Goal: Information Seeking & Learning: Understand process/instructions

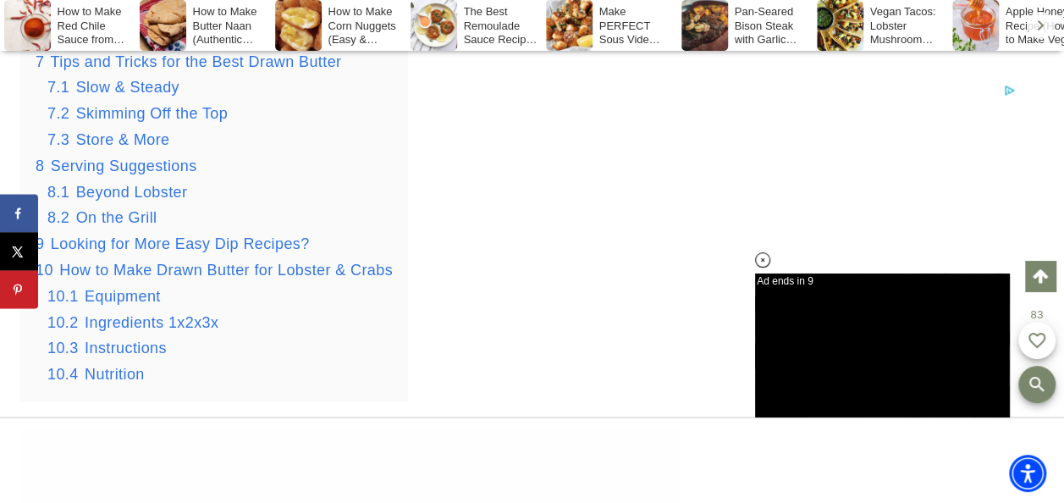
scroll to position [2682, 0]
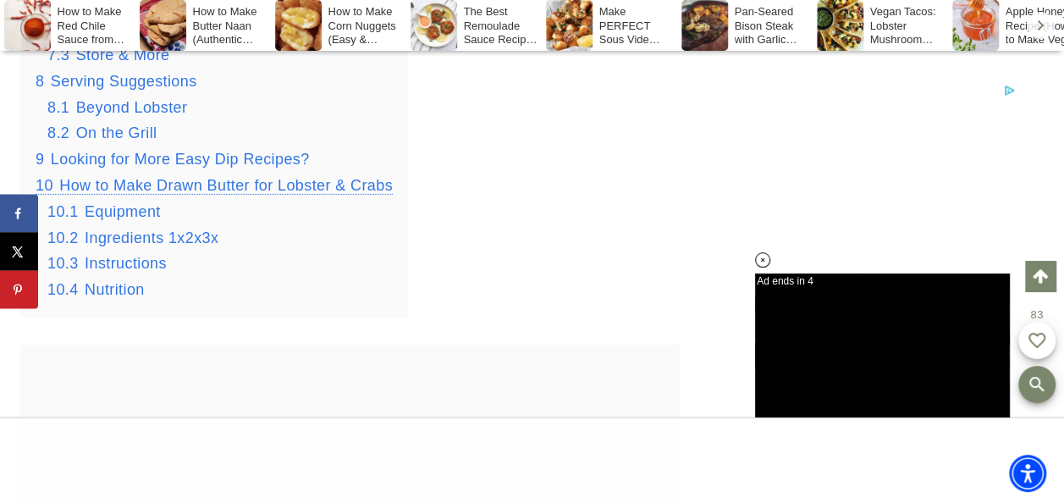
click at [288, 188] on span "How to Make Drawn Butter for Lobster & Crabs" at bounding box center [226, 185] width 334 height 17
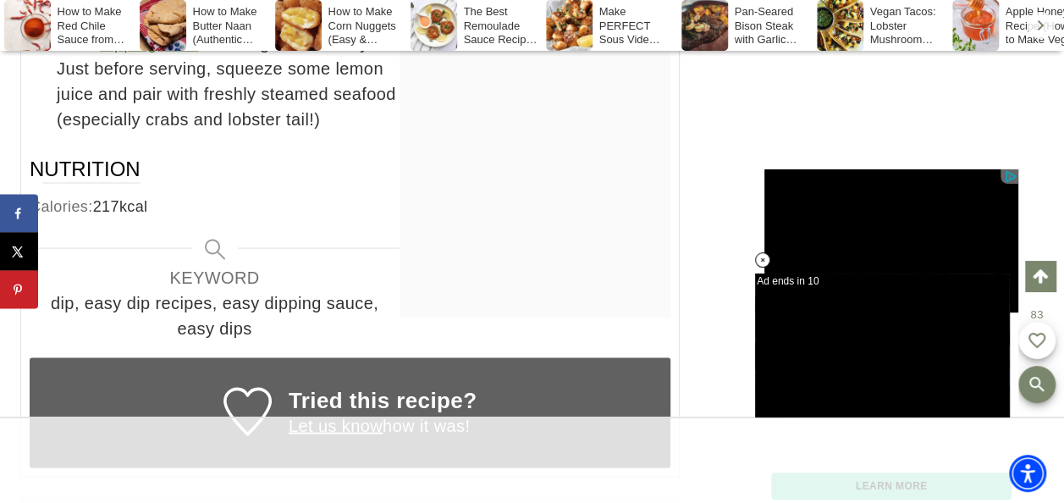
scroll to position [14402, 0]
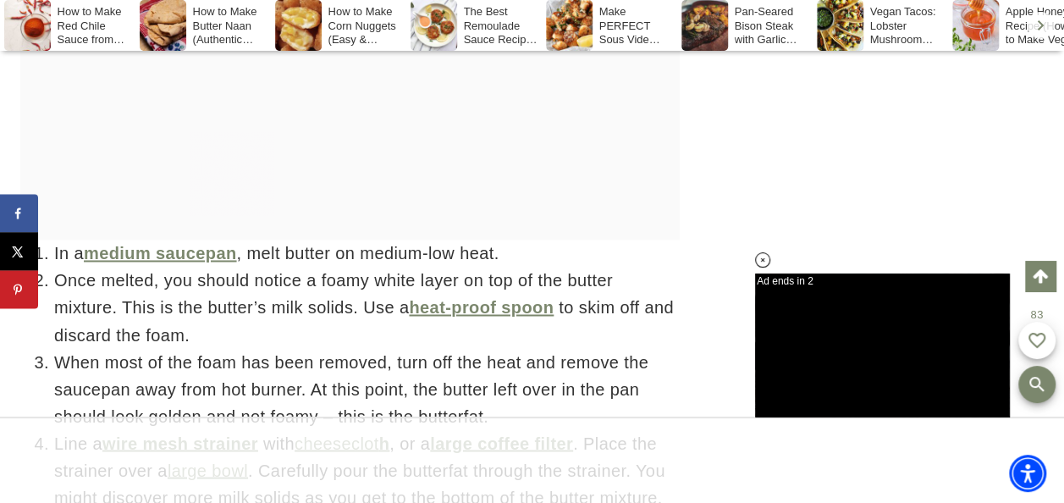
scroll to position [7786, 0]
